Goal: Find specific page/section: Find specific page/section

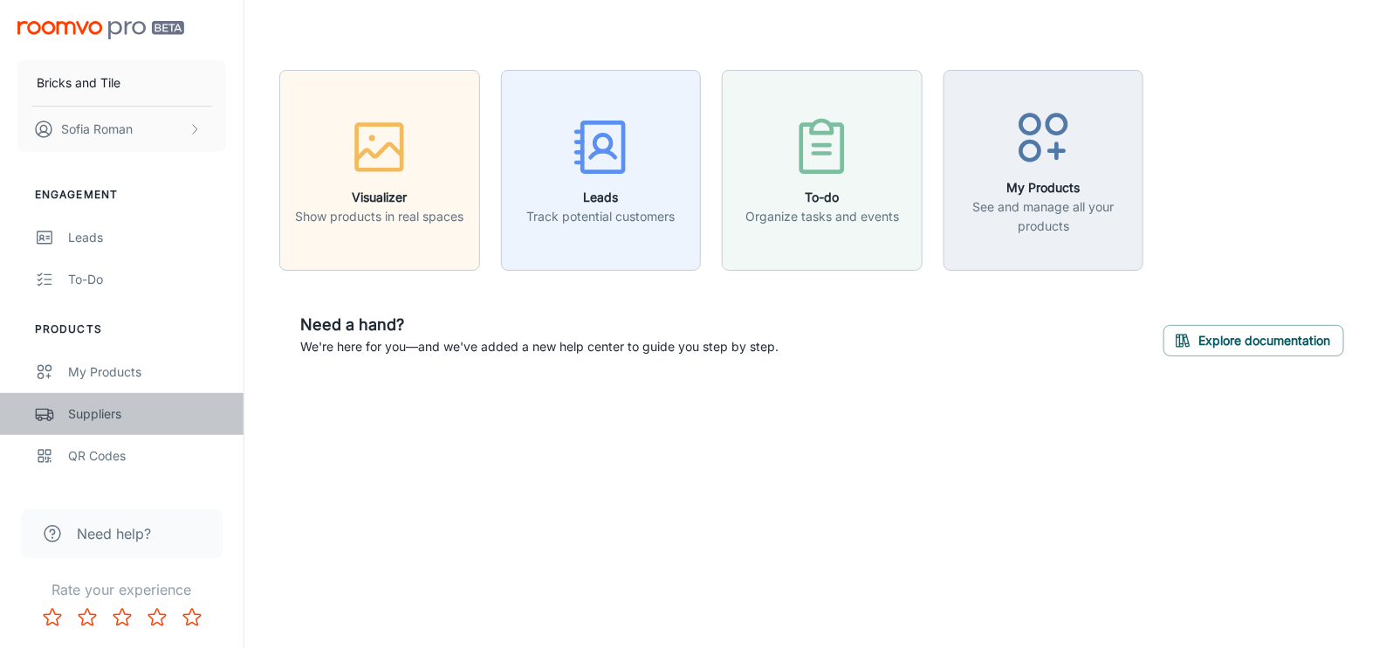
click at [134, 406] on div "Suppliers" at bounding box center [147, 413] width 158 height 19
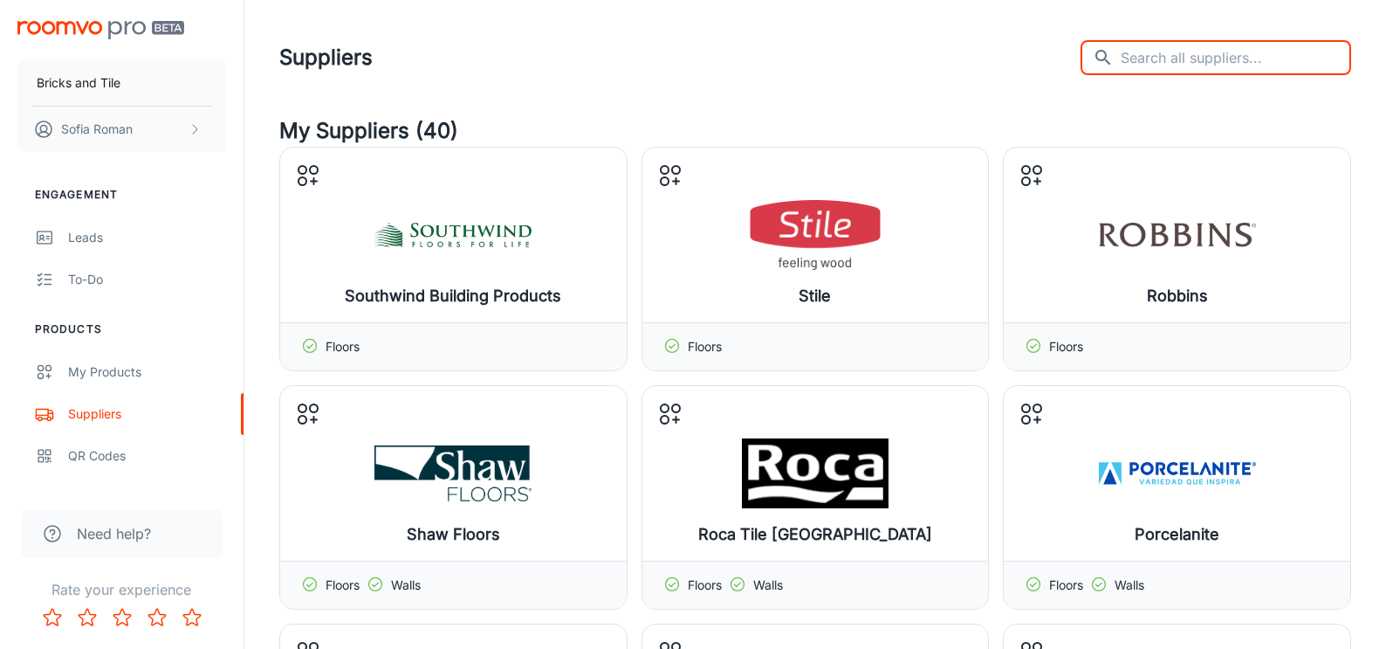
click at [1169, 47] on input "text" at bounding box center [1236, 57] width 230 height 35
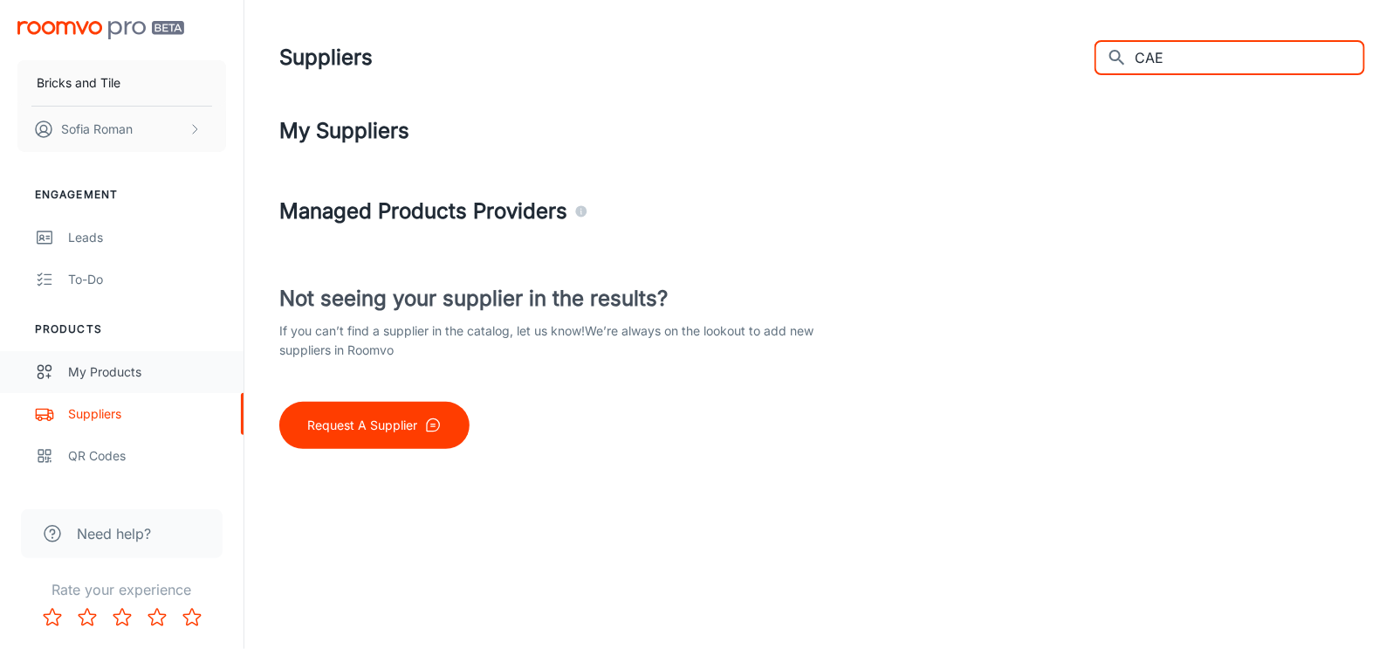
type input "CAE"
click at [162, 373] on div "My Products" at bounding box center [147, 371] width 158 height 19
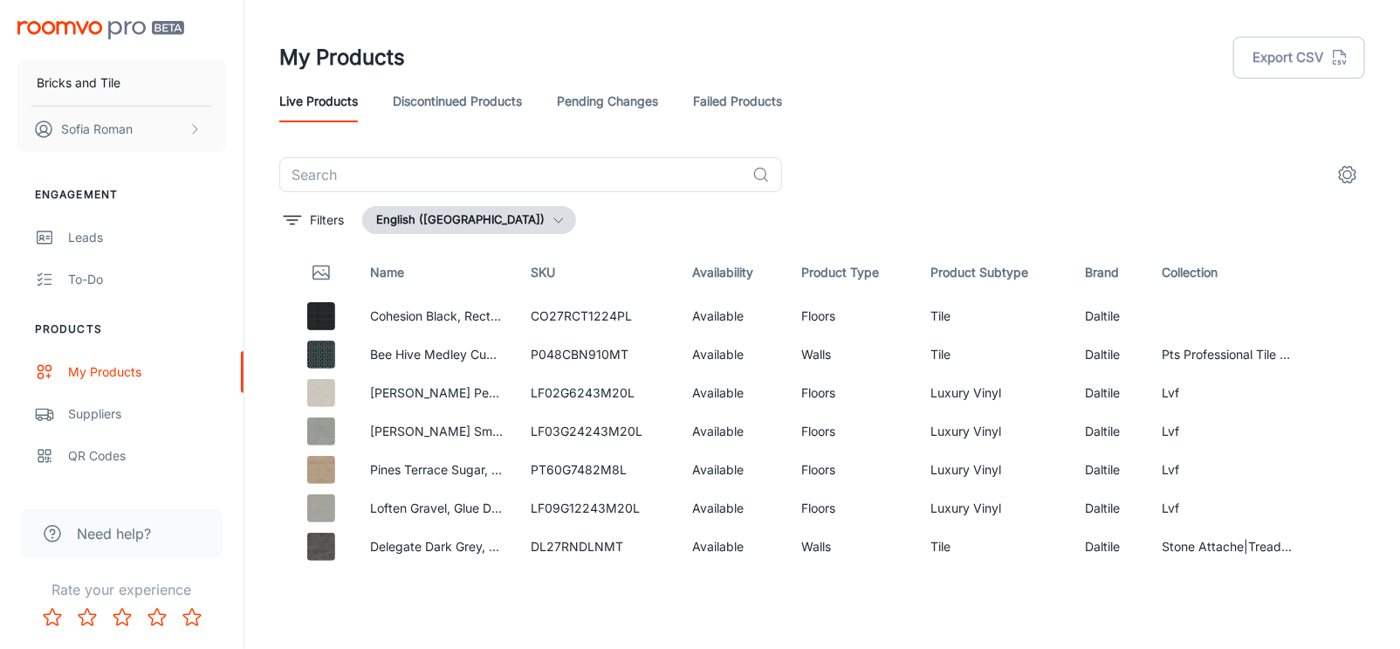
click at [458, 99] on link "Discontinued Products" at bounding box center [457, 101] width 129 height 42
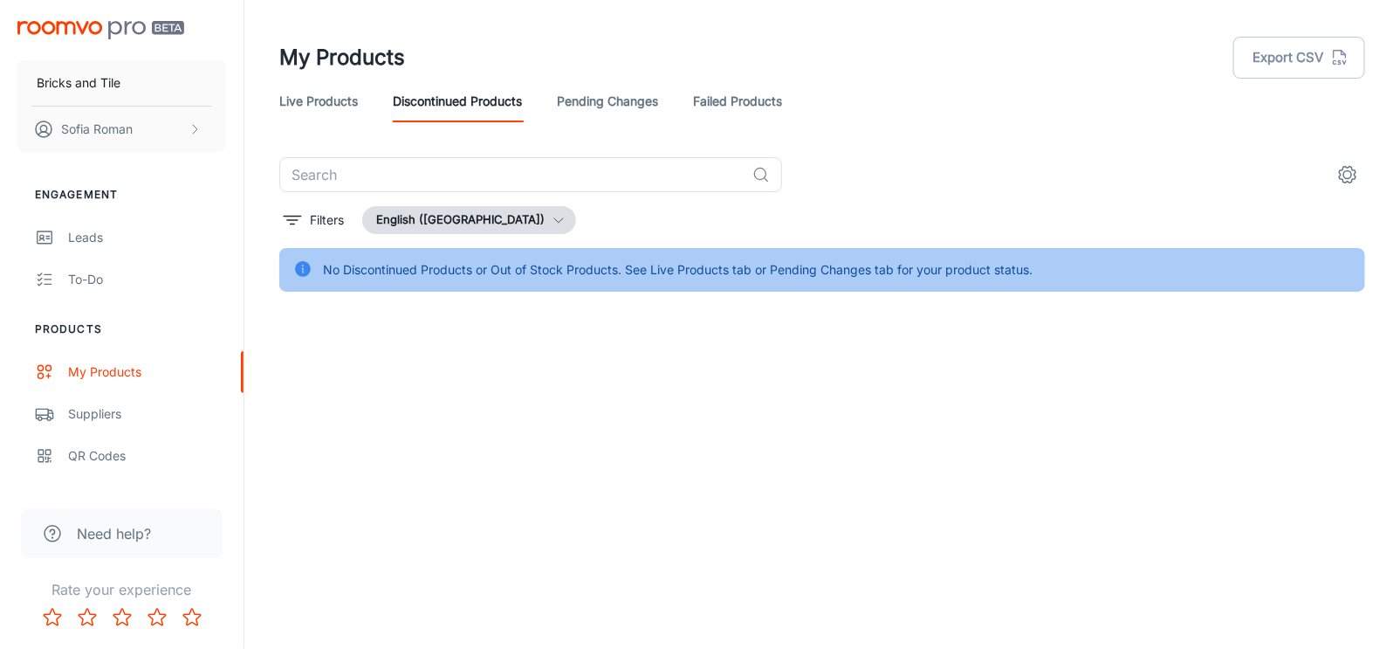
click at [313, 98] on link "Live Products" at bounding box center [318, 101] width 79 height 42
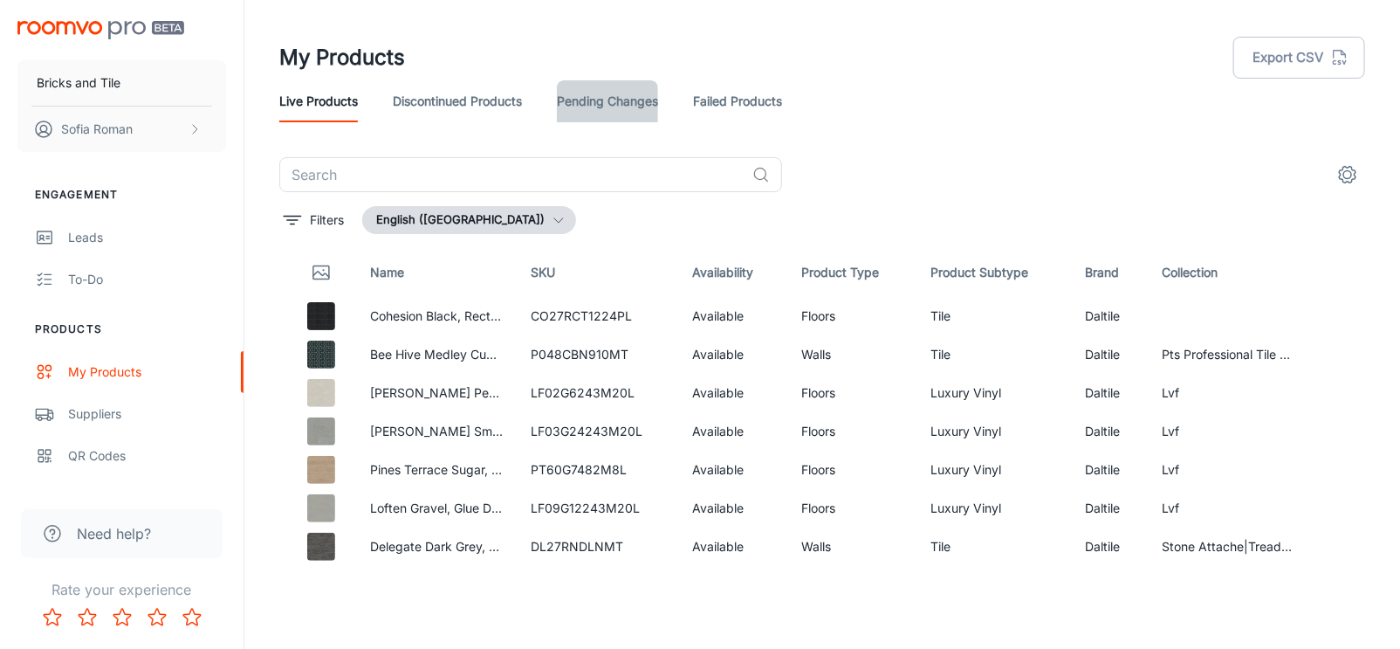
click at [595, 112] on link "Pending Changes" at bounding box center [607, 101] width 101 height 42
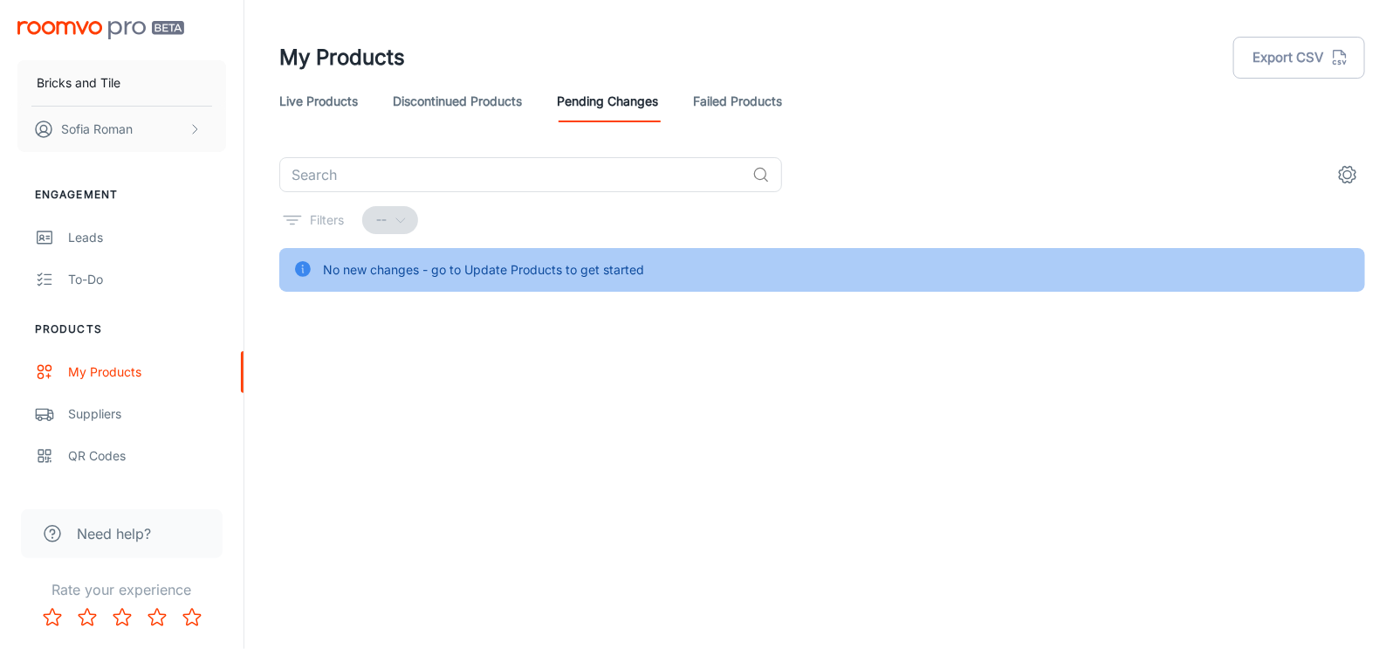
click at [705, 109] on link "Failed Products" at bounding box center [737, 101] width 89 height 42
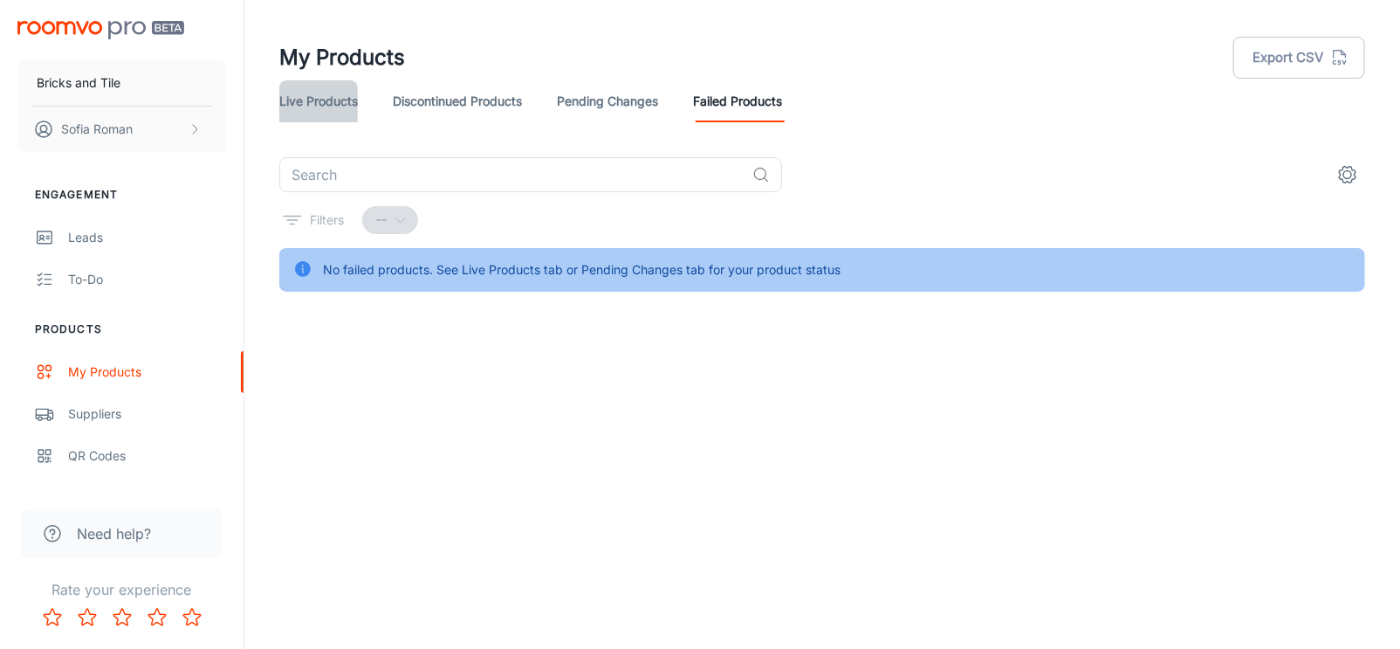
click at [331, 97] on link "Live Products" at bounding box center [318, 101] width 79 height 42
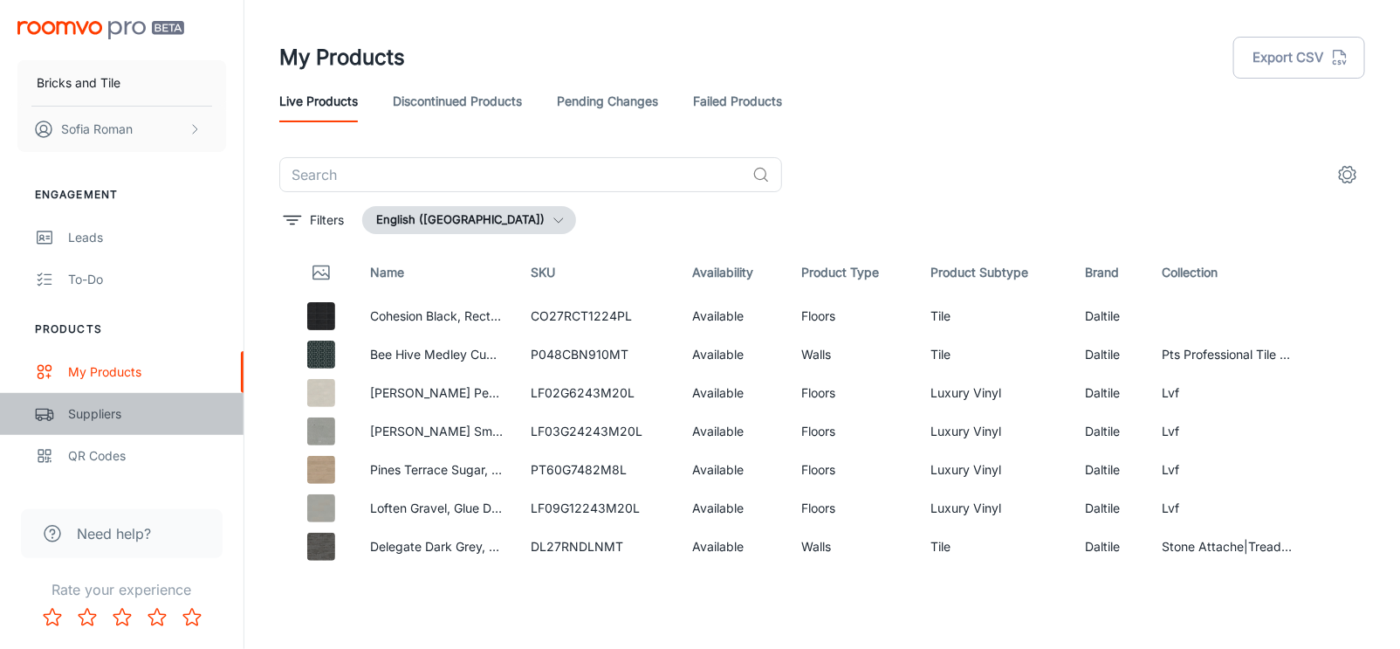
click at [87, 417] on div "Suppliers" at bounding box center [147, 413] width 158 height 19
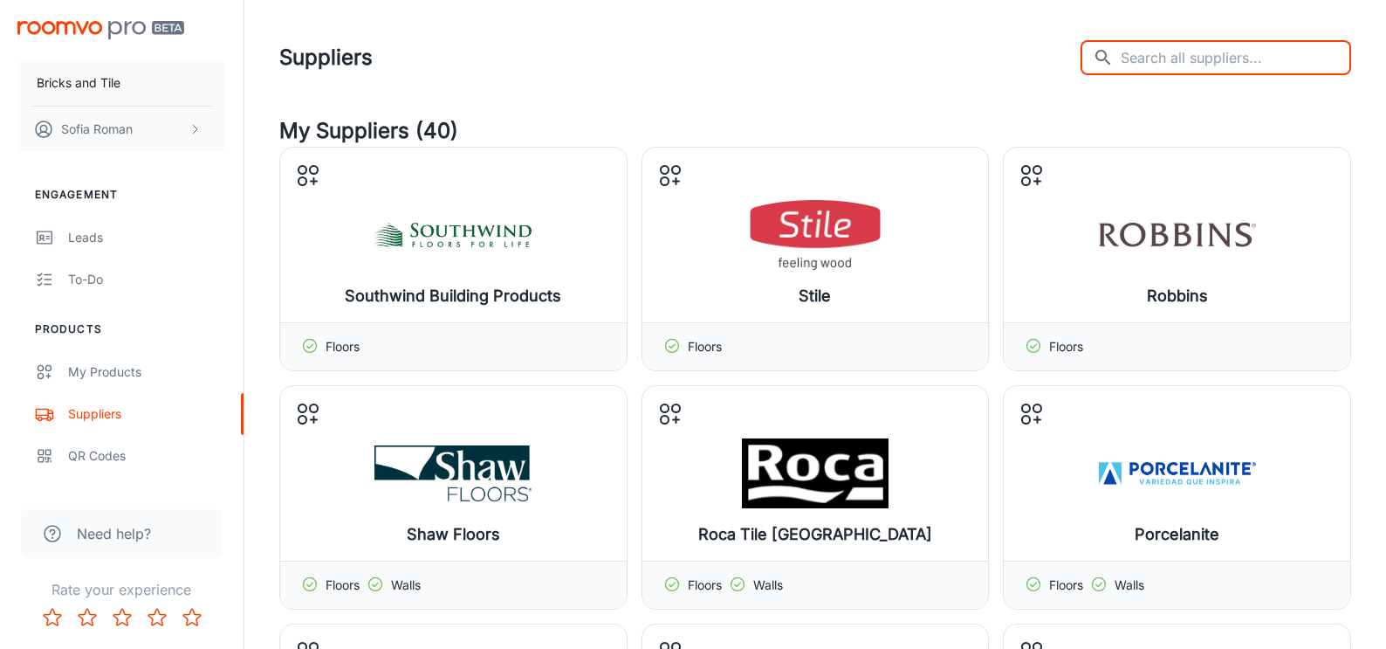
click at [1265, 50] on input "text" at bounding box center [1236, 57] width 230 height 35
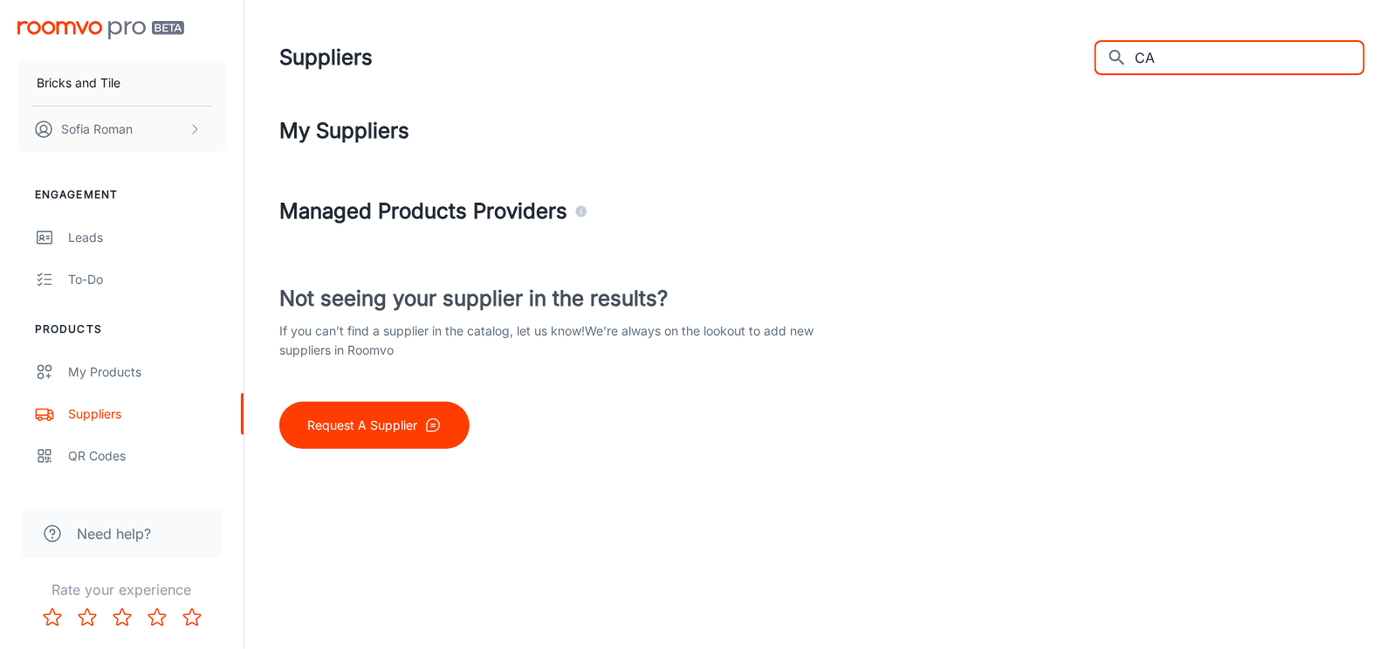
type input "C"
click at [946, 43] on div "Suppliers ​ ​" at bounding box center [822, 57] width 1086 height 45
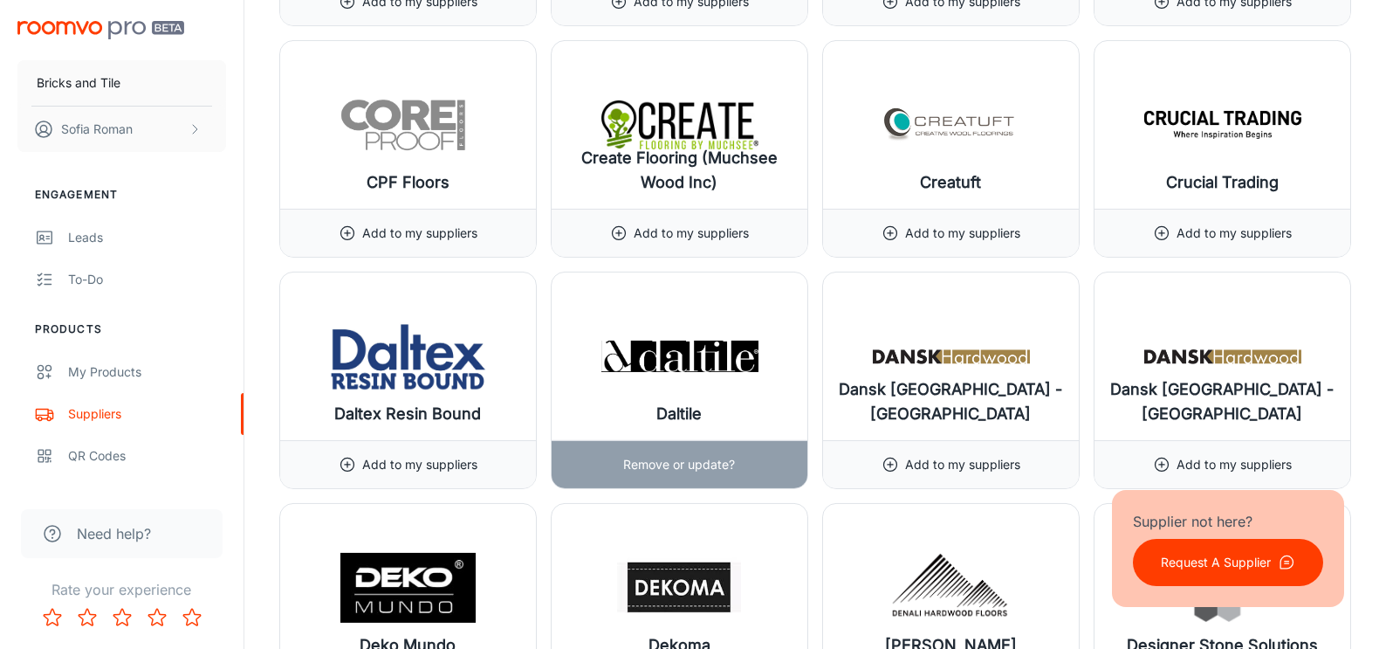
scroll to position [6436, 0]
